Goal: Information Seeking & Learning: Learn about a topic

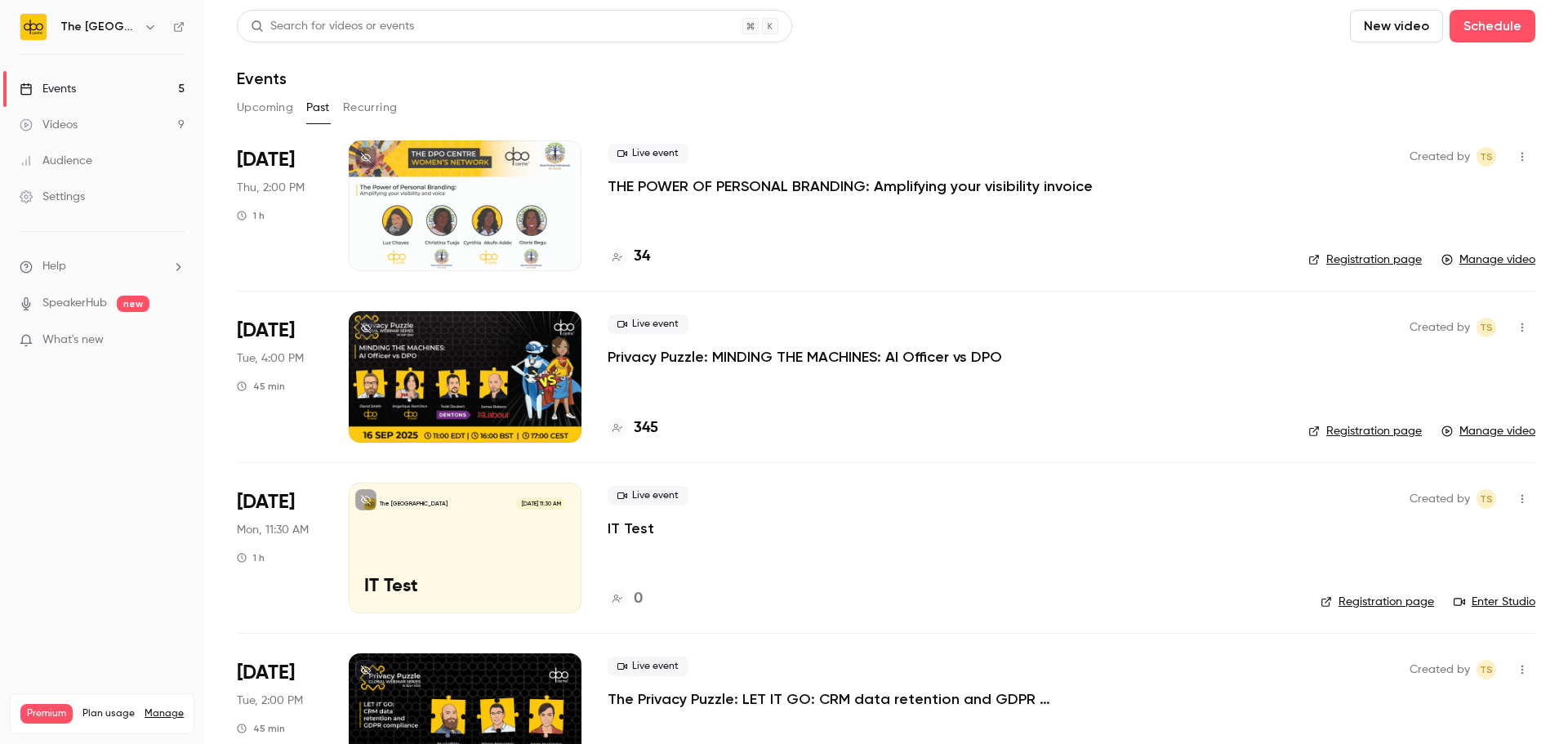
click at [822, 177] on p "THE POWER OF PERSONAL BRANDING: Amplifying your visibility invoice" at bounding box center [850, 186] width 485 height 19
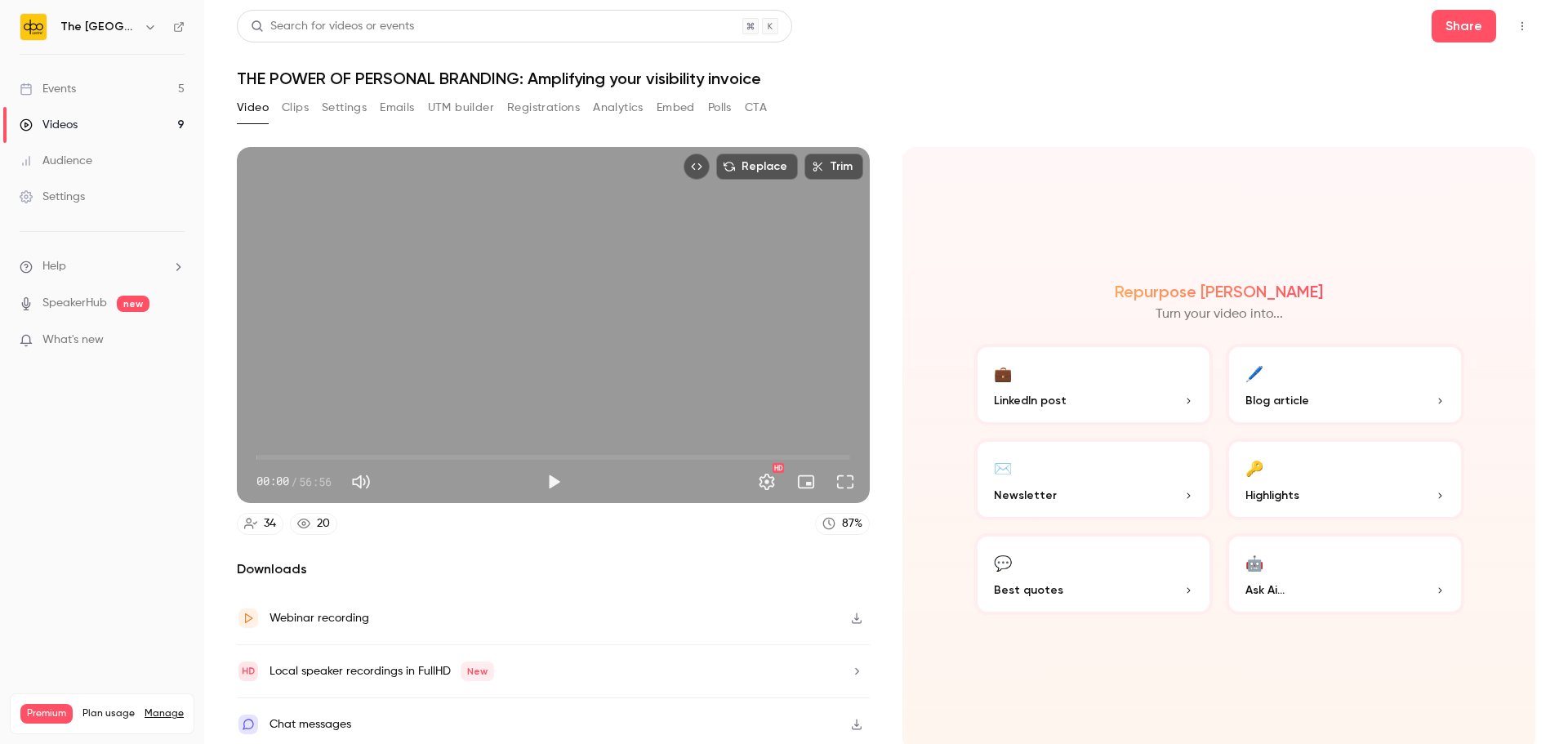
click at [596, 103] on button "Analytics" at bounding box center [618, 107] width 50 height 26
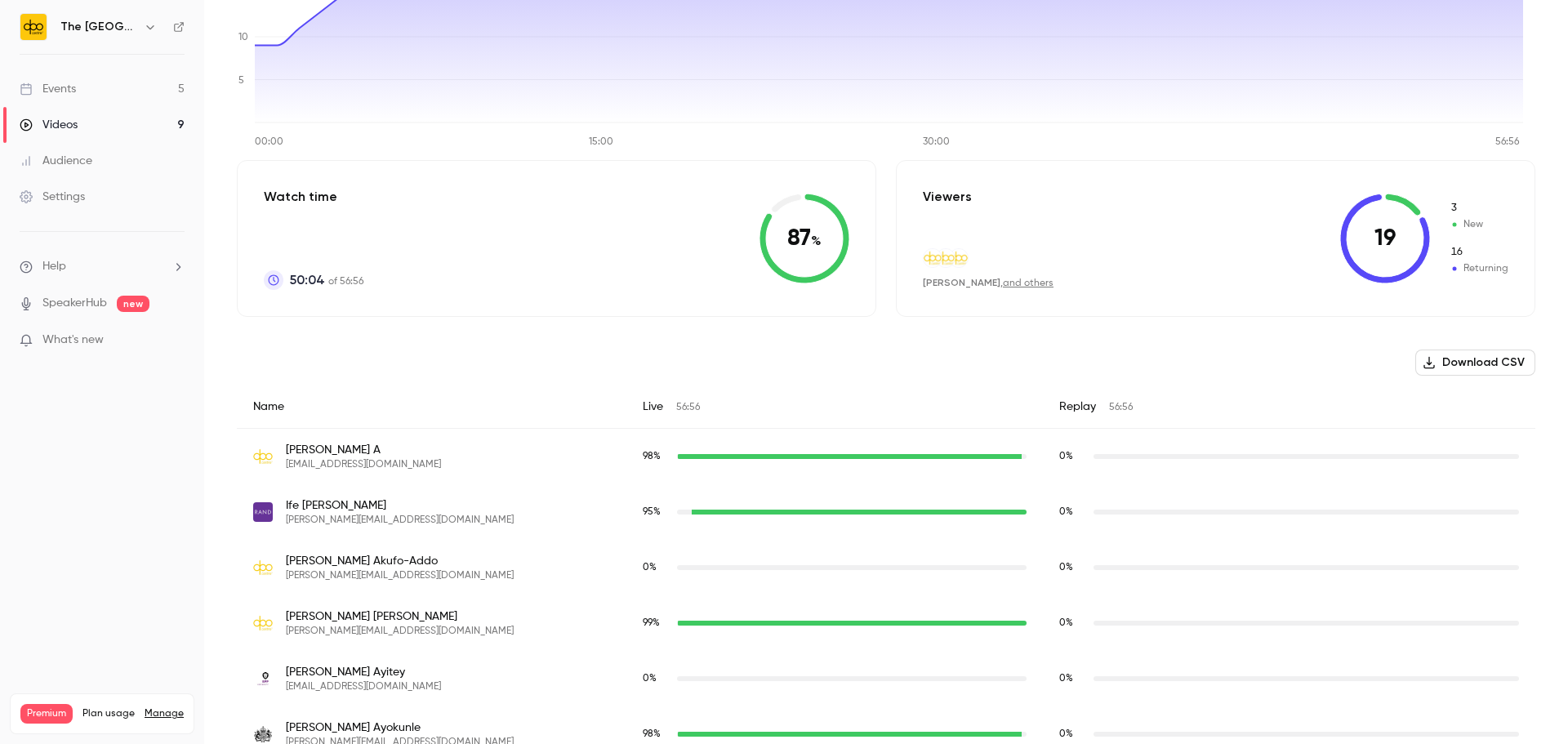
scroll to position [163, 0]
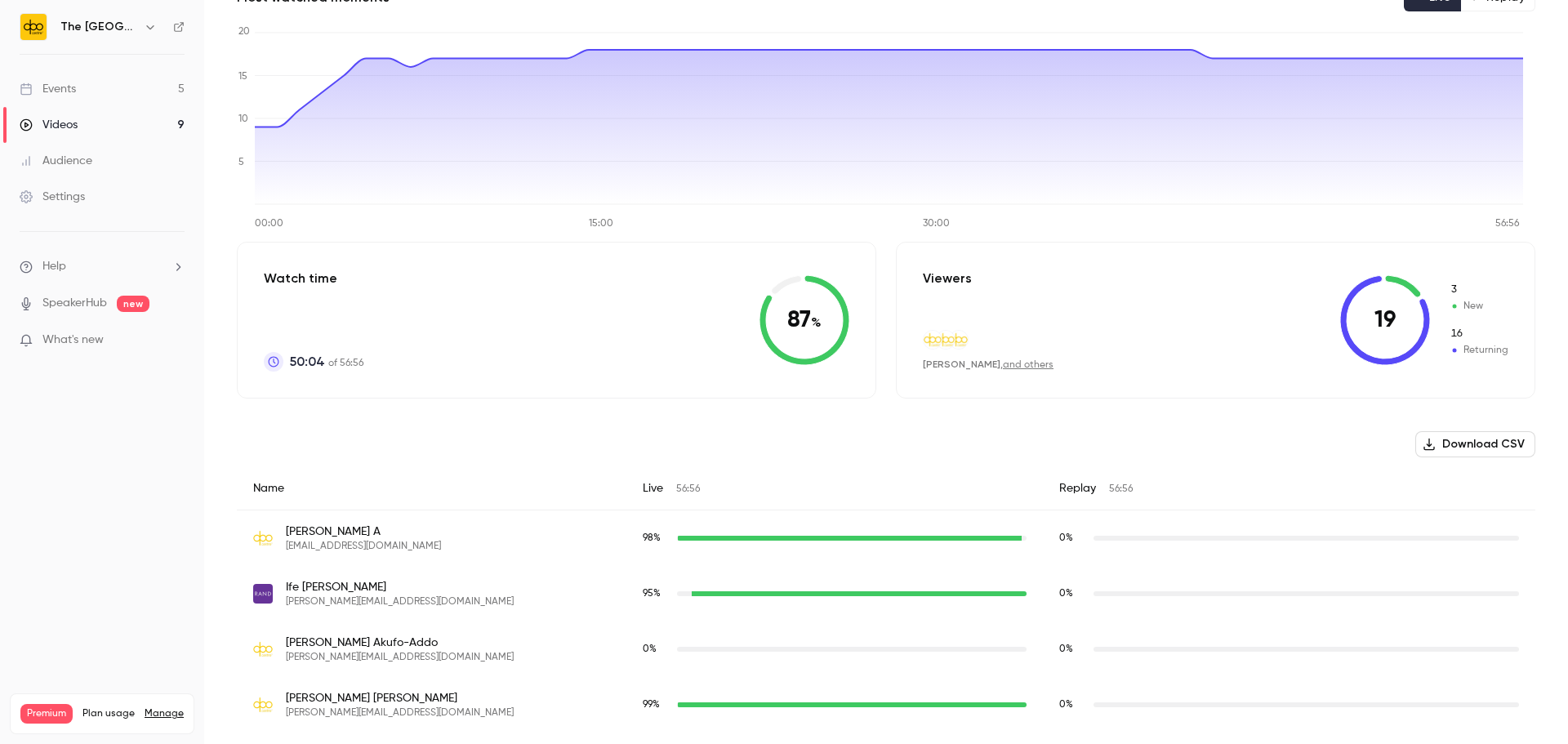
click at [1377, 325] on icon at bounding box center [1384, 320] width 90 height 90
click at [1385, 281] on icon at bounding box center [1403, 286] width 36 height 22
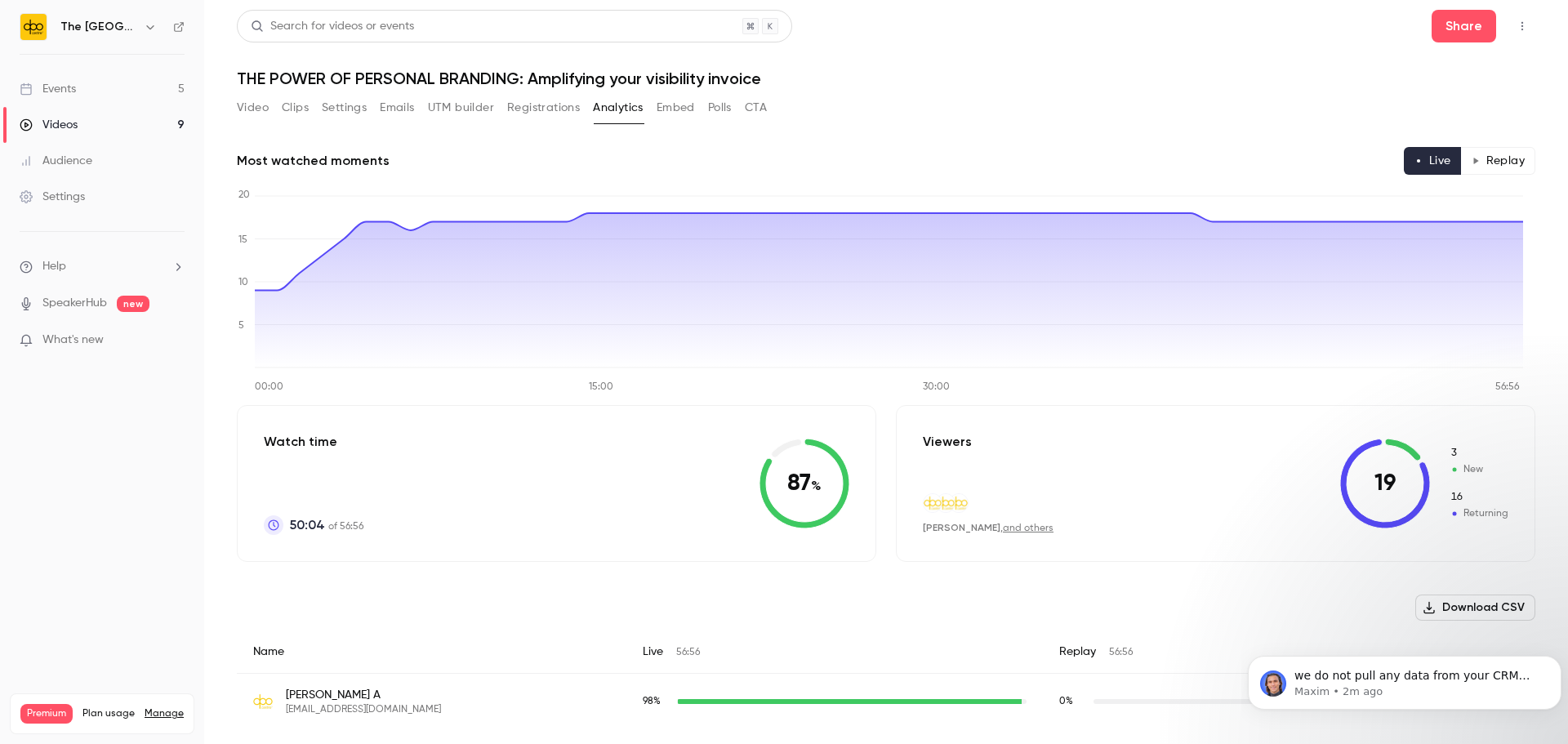
scroll to position [0, 0]
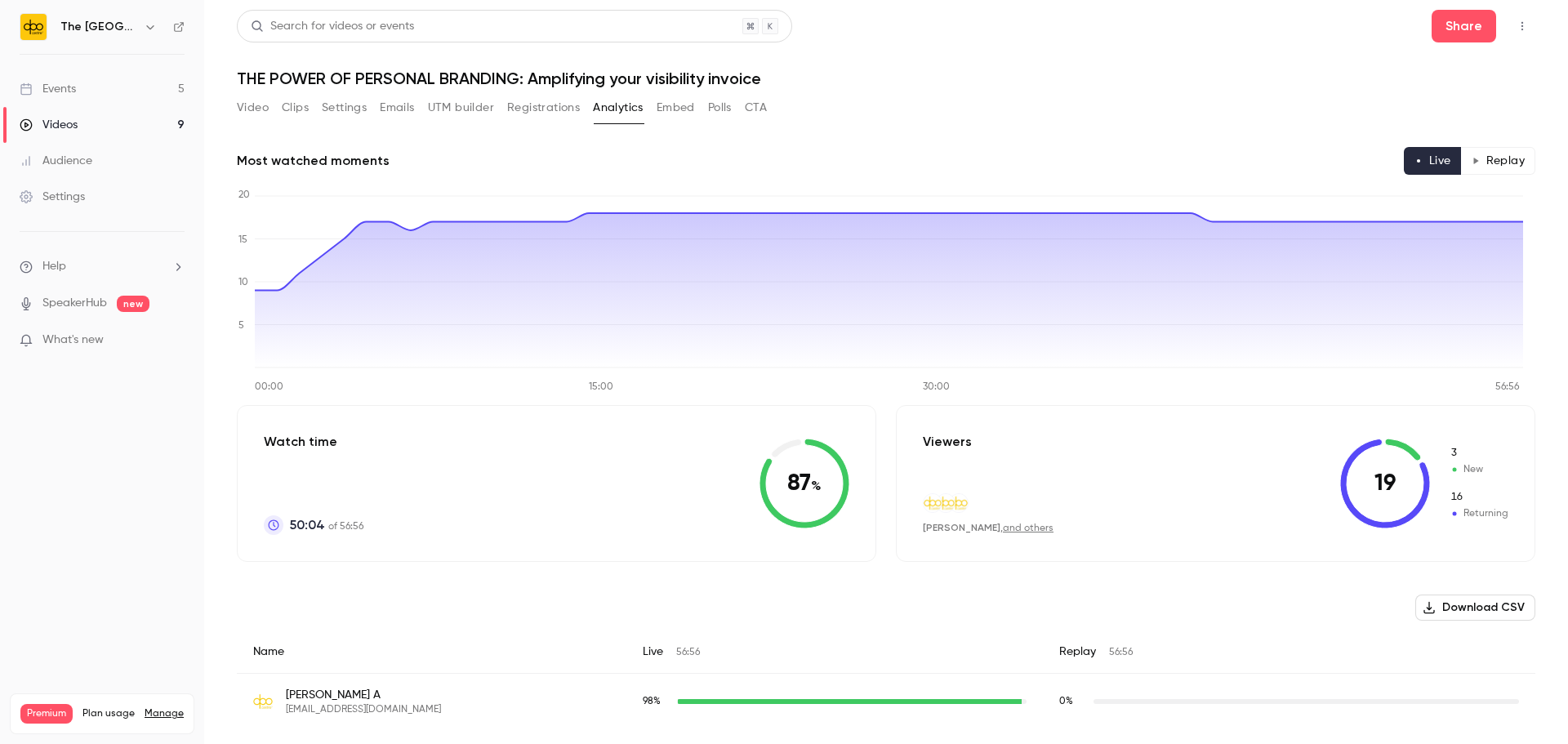
click at [628, 108] on button "Analytics" at bounding box center [618, 107] width 50 height 26
click at [63, 90] on div "Events" at bounding box center [47, 89] width 56 height 16
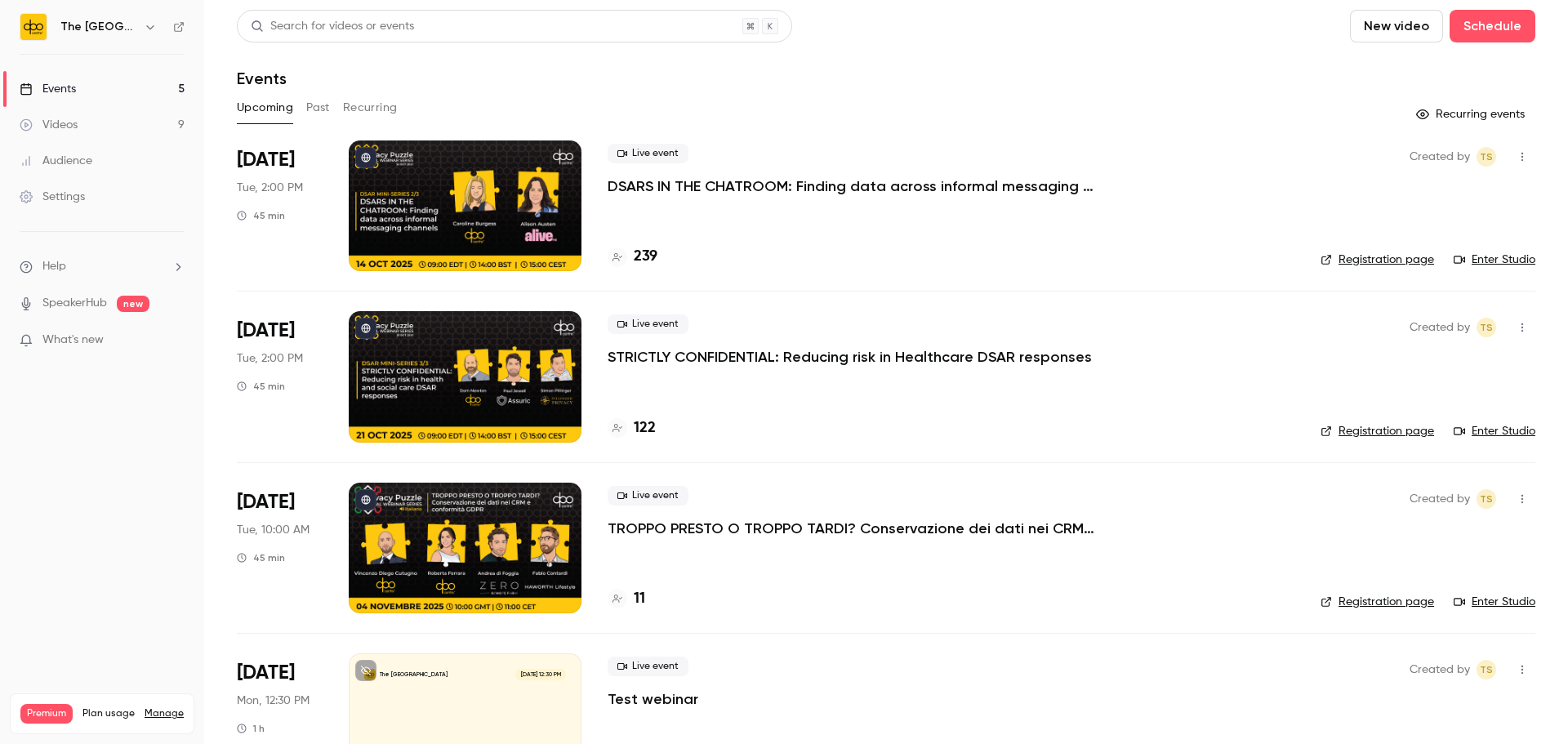
click at [35, 22] on img at bounding box center [33, 26] width 26 height 26
click at [66, 25] on h6 "The [GEOGRAPHIC_DATA]" at bounding box center [99, 26] width 76 height 16
click at [82, 167] on div "Audience" at bounding box center [55, 160] width 72 height 16
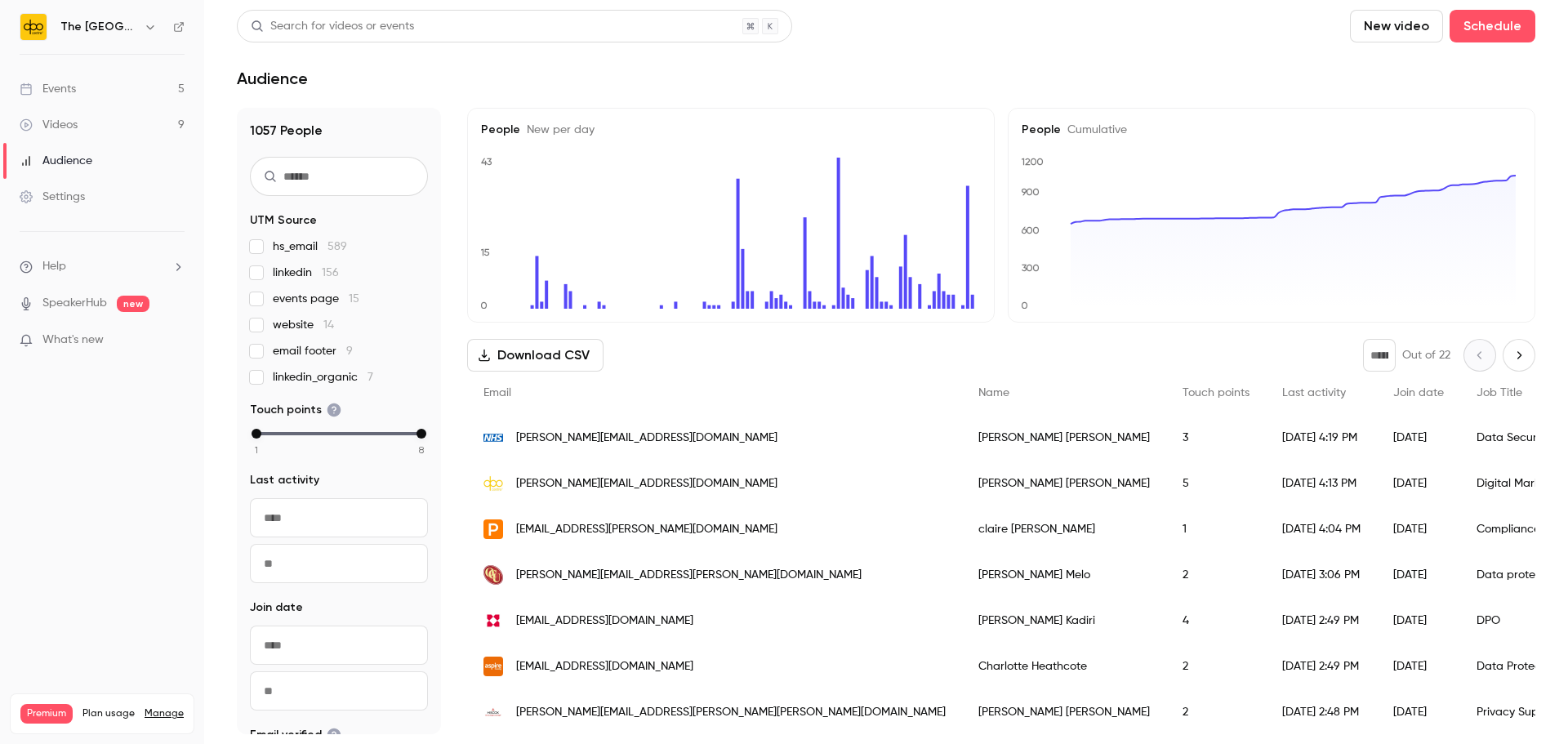
click at [109, 707] on span "Plan usage" at bounding box center [108, 714] width 52 height 14
click at [82, 99] on link "Events 5" at bounding box center [101, 89] width 204 height 36
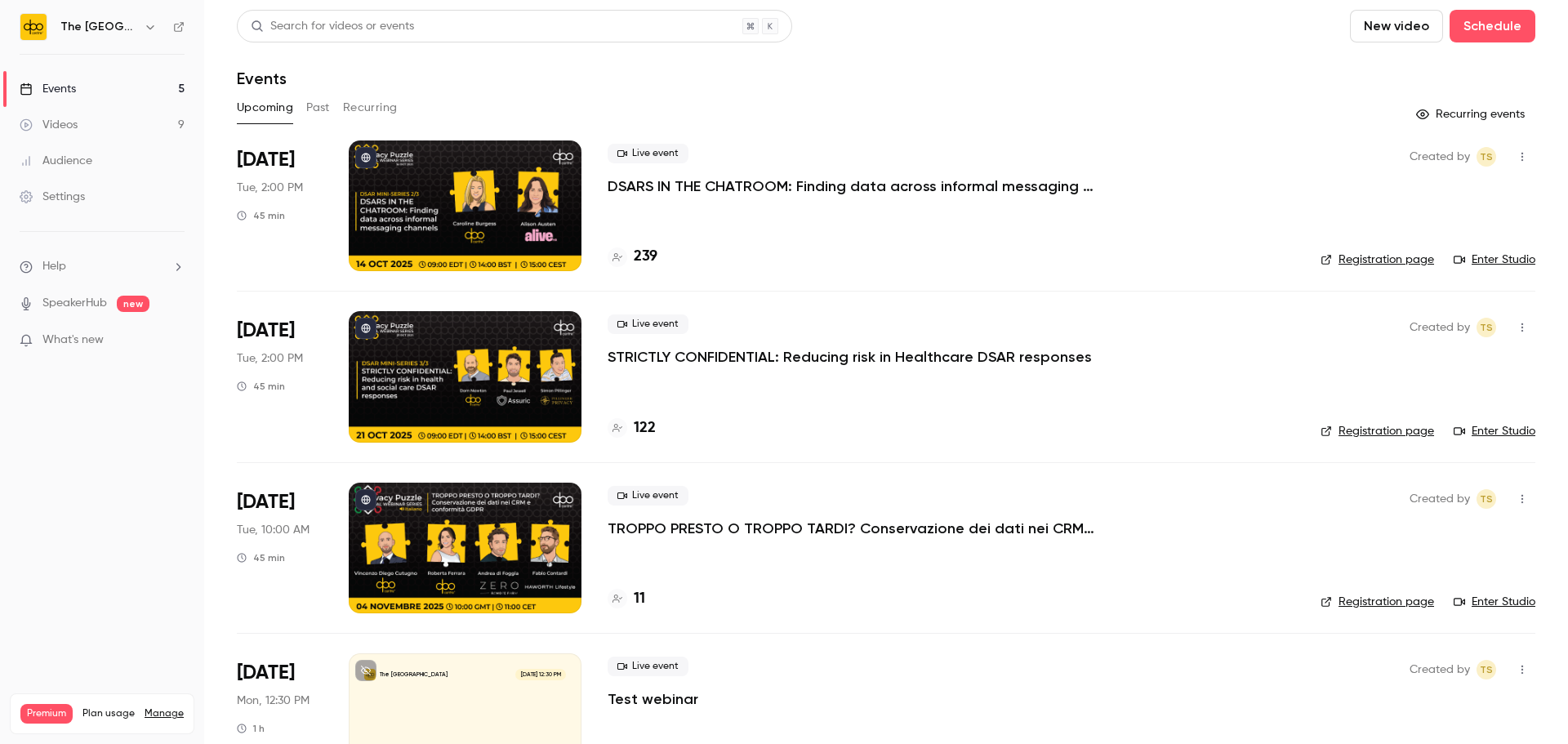
click at [316, 105] on button "Past" at bounding box center [318, 107] width 24 height 26
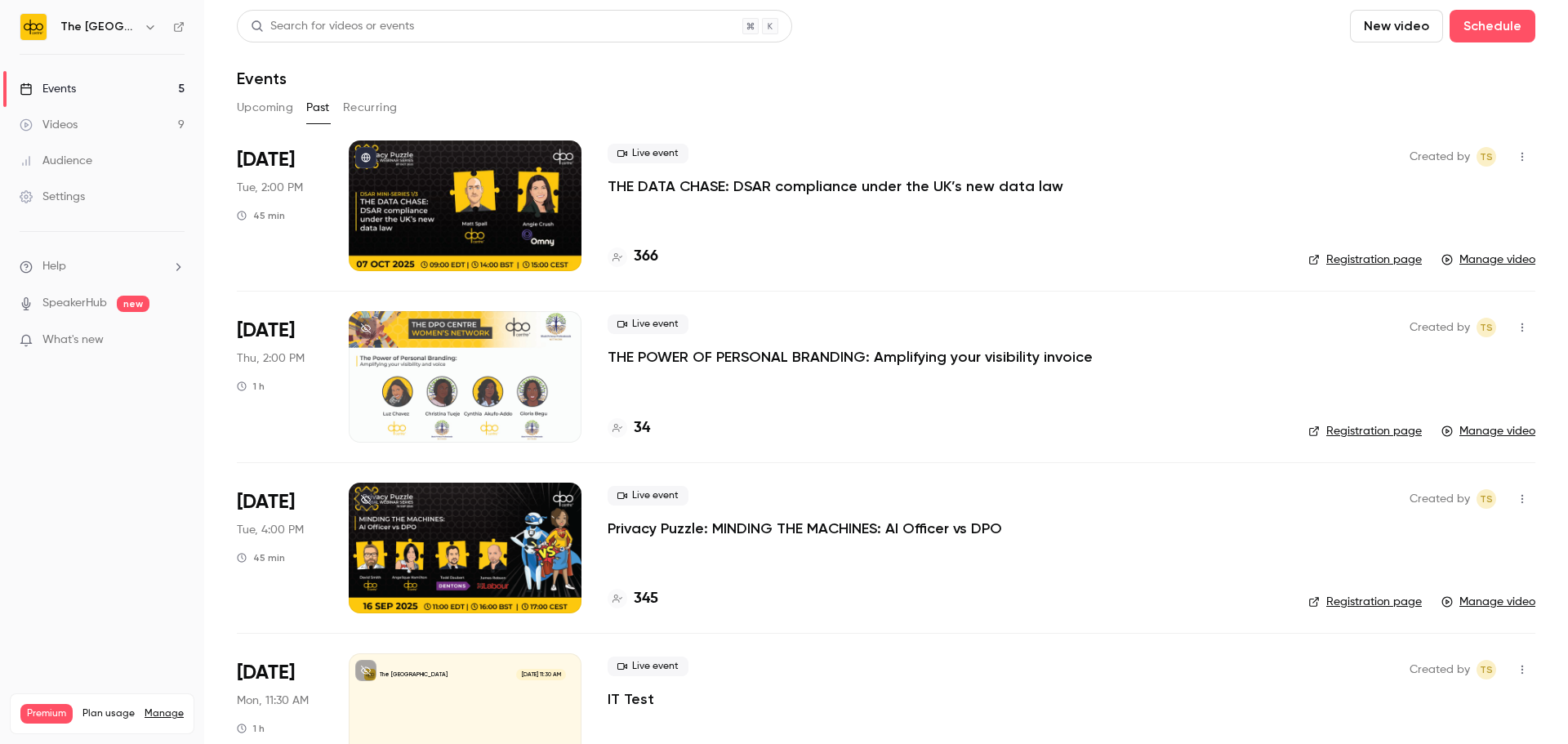
click at [267, 100] on button "Upcoming" at bounding box center [265, 107] width 56 height 26
